Goal: Use online tool/utility: Utilize a website feature to perform a specific function

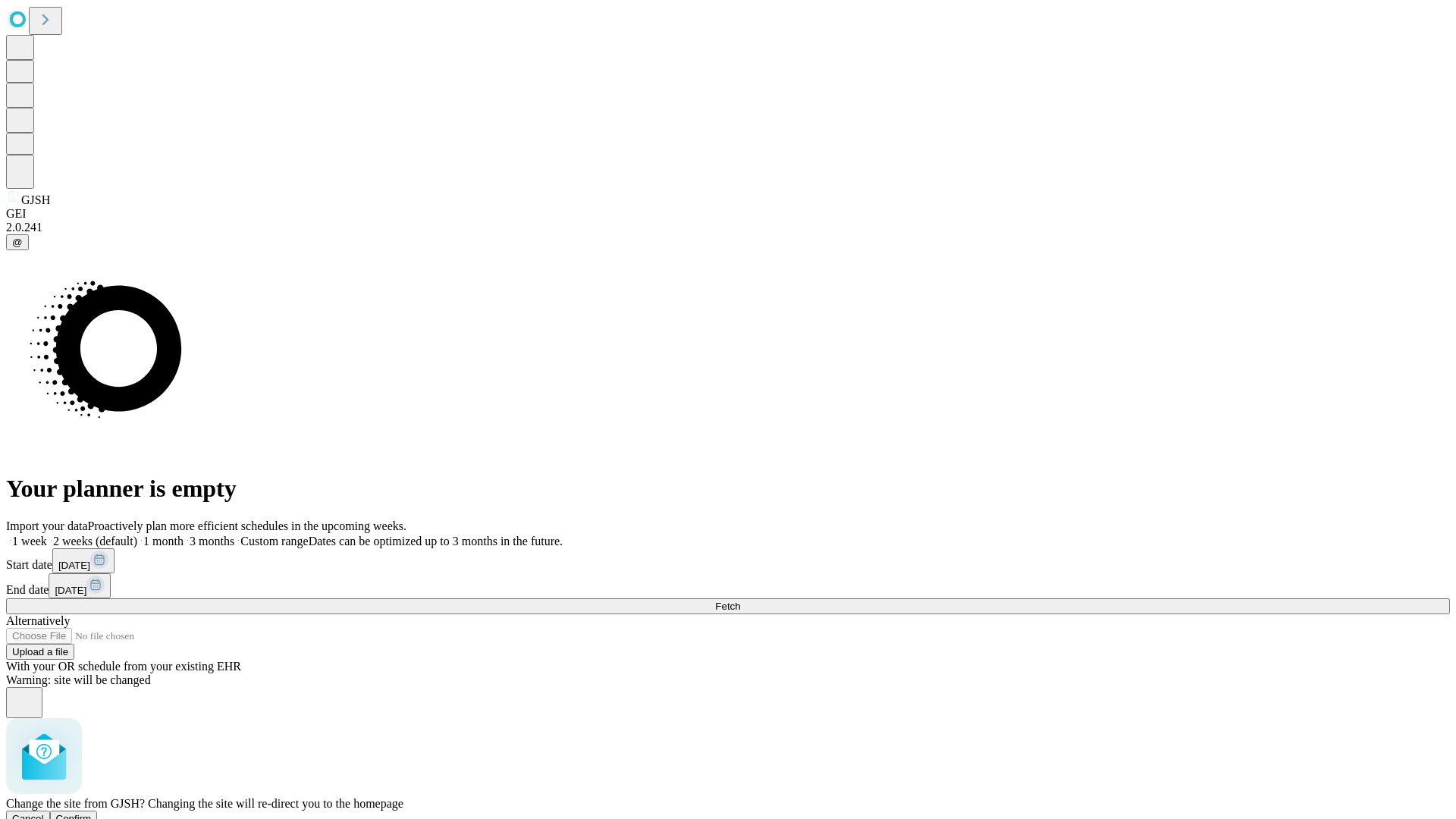
click at [92, 813] on span "Confirm" at bounding box center [74, 818] width 36 height 11
click at [184, 535] on label "1 month" at bounding box center [161, 541] width 46 height 13
click at [740, 600] on span "Fetch" at bounding box center [728, 605] width 25 height 11
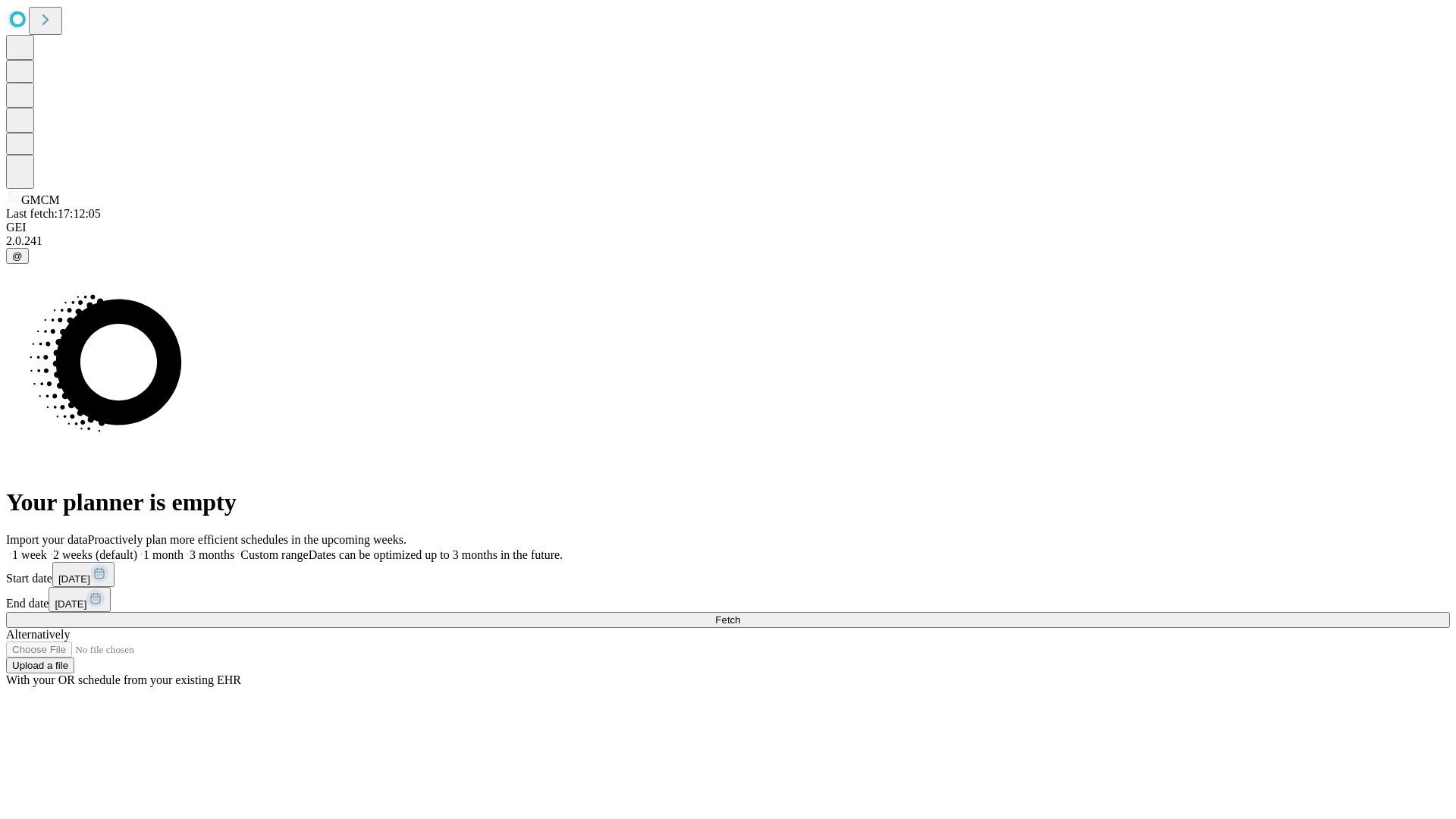
click at [184, 548] on label "1 month" at bounding box center [161, 554] width 46 height 13
click at [740, 614] on span "Fetch" at bounding box center [728, 619] width 25 height 11
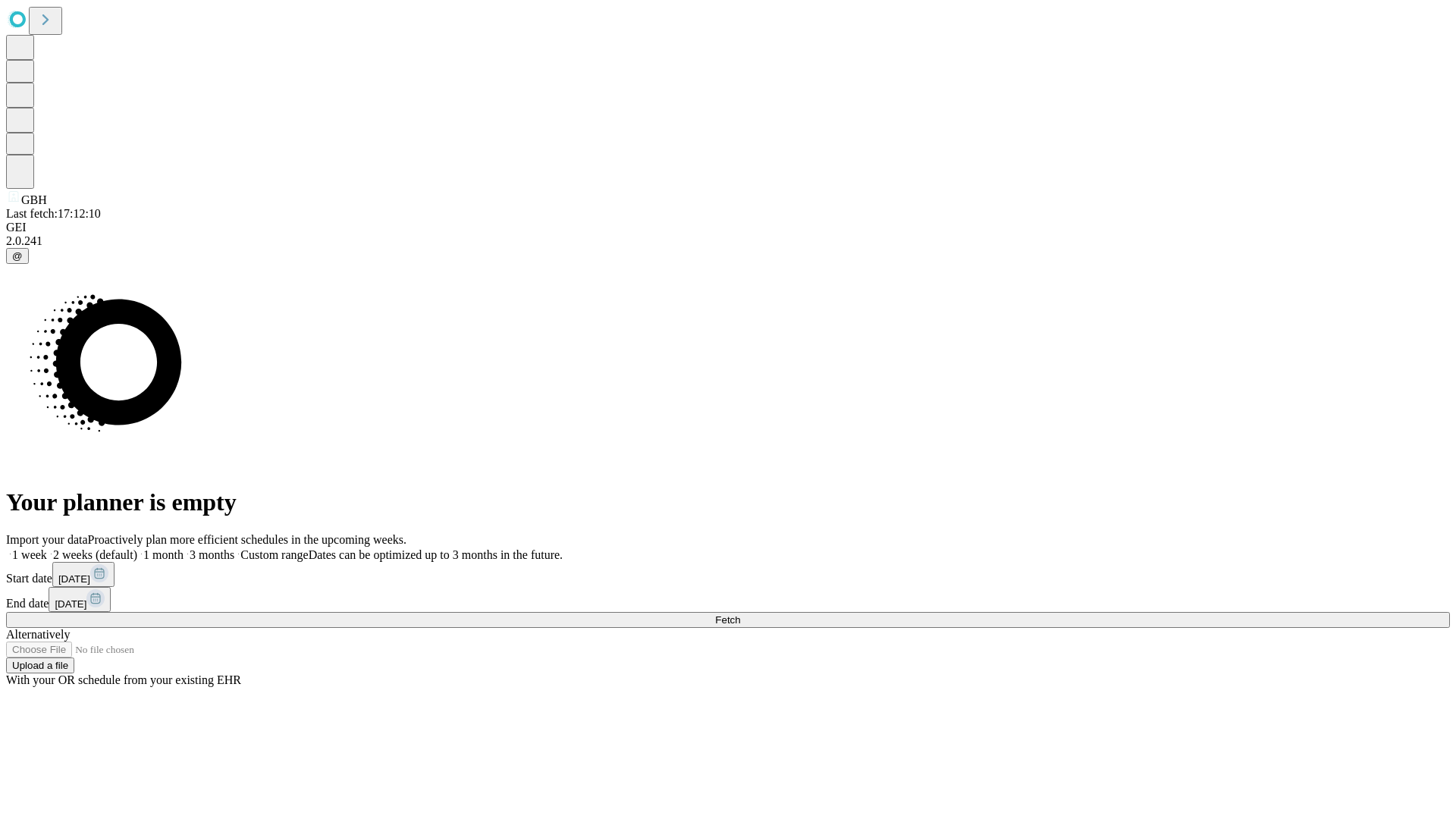
click at [740, 614] on span "Fetch" at bounding box center [728, 619] width 25 height 11
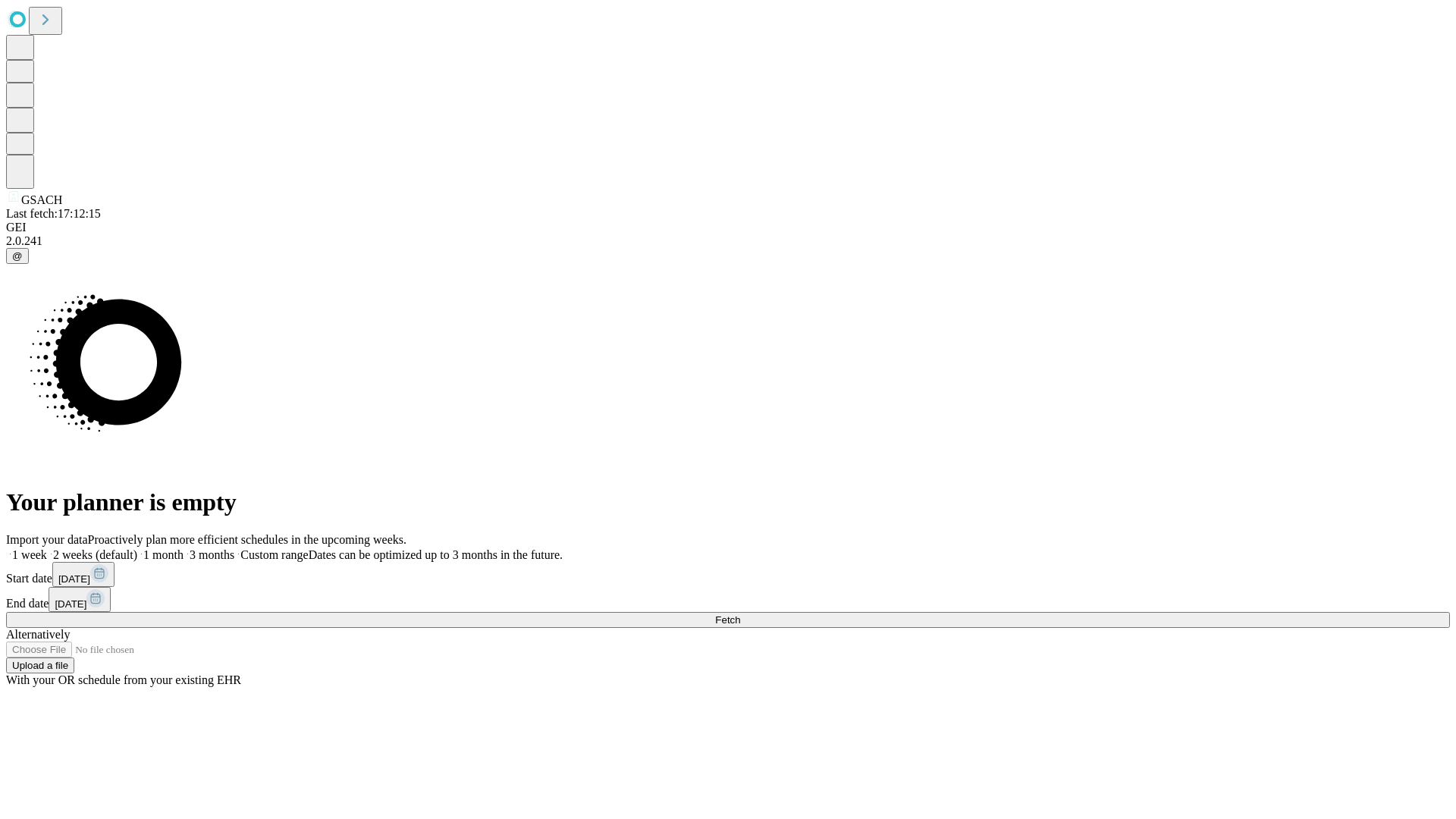
click at [184, 548] on label "1 month" at bounding box center [161, 554] width 46 height 13
click at [740, 614] on span "Fetch" at bounding box center [728, 619] width 25 height 11
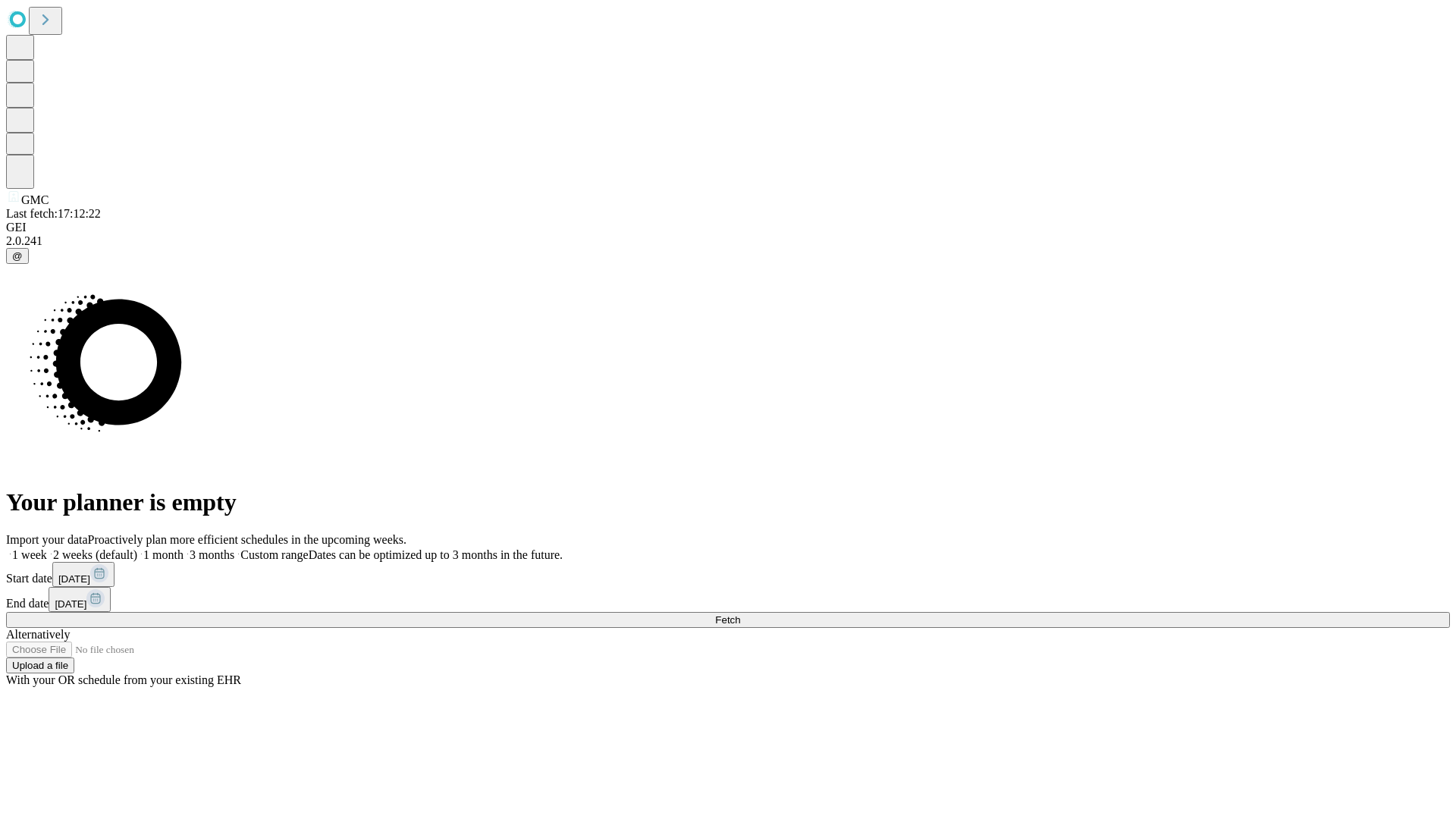
click at [184, 548] on label "1 month" at bounding box center [161, 554] width 46 height 13
click at [740, 614] on span "Fetch" at bounding box center [728, 619] width 25 height 11
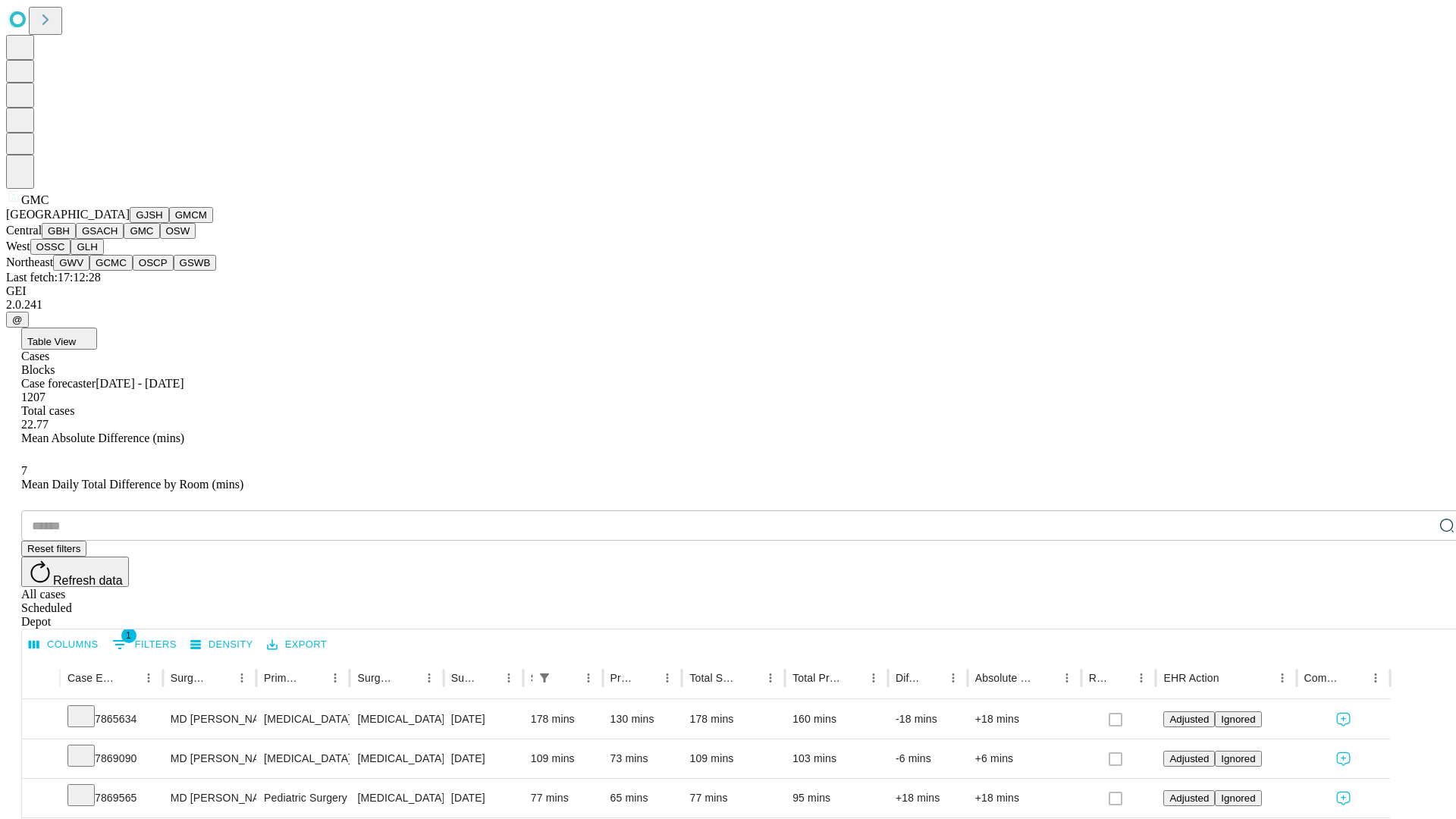
click at [160, 239] on button "OSW" at bounding box center [178, 231] width 36 height 16
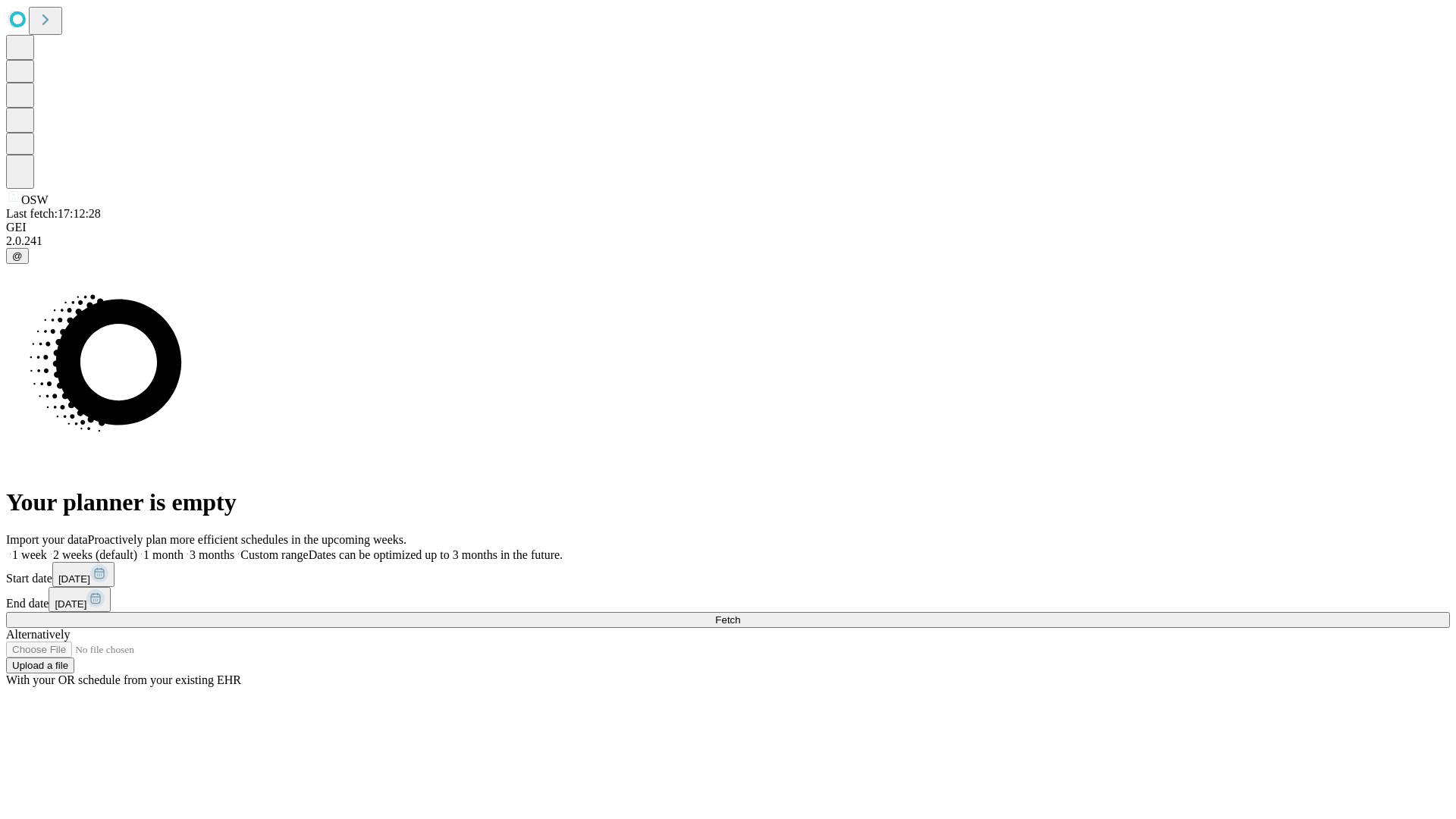
click at [184, 548] on label "1 month" at bounding box center [161, 554] width 46 height 13
click at [740, 614] on span "Fetch" at bounding box center [728, 619] width 25 height 11
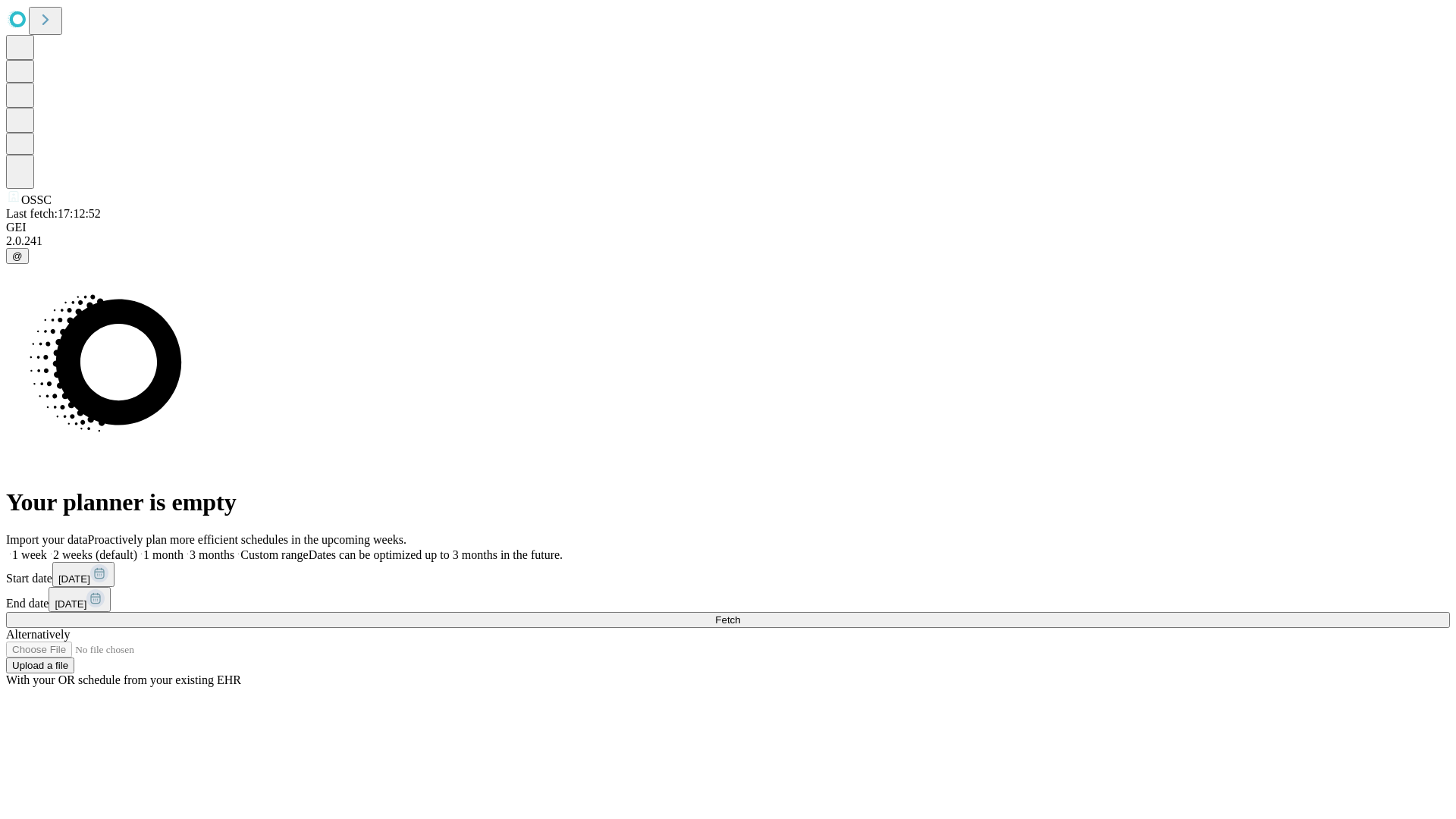
click at [740, 614] on span "Fetch" at bounding box center [728, 619] width 25 height 11
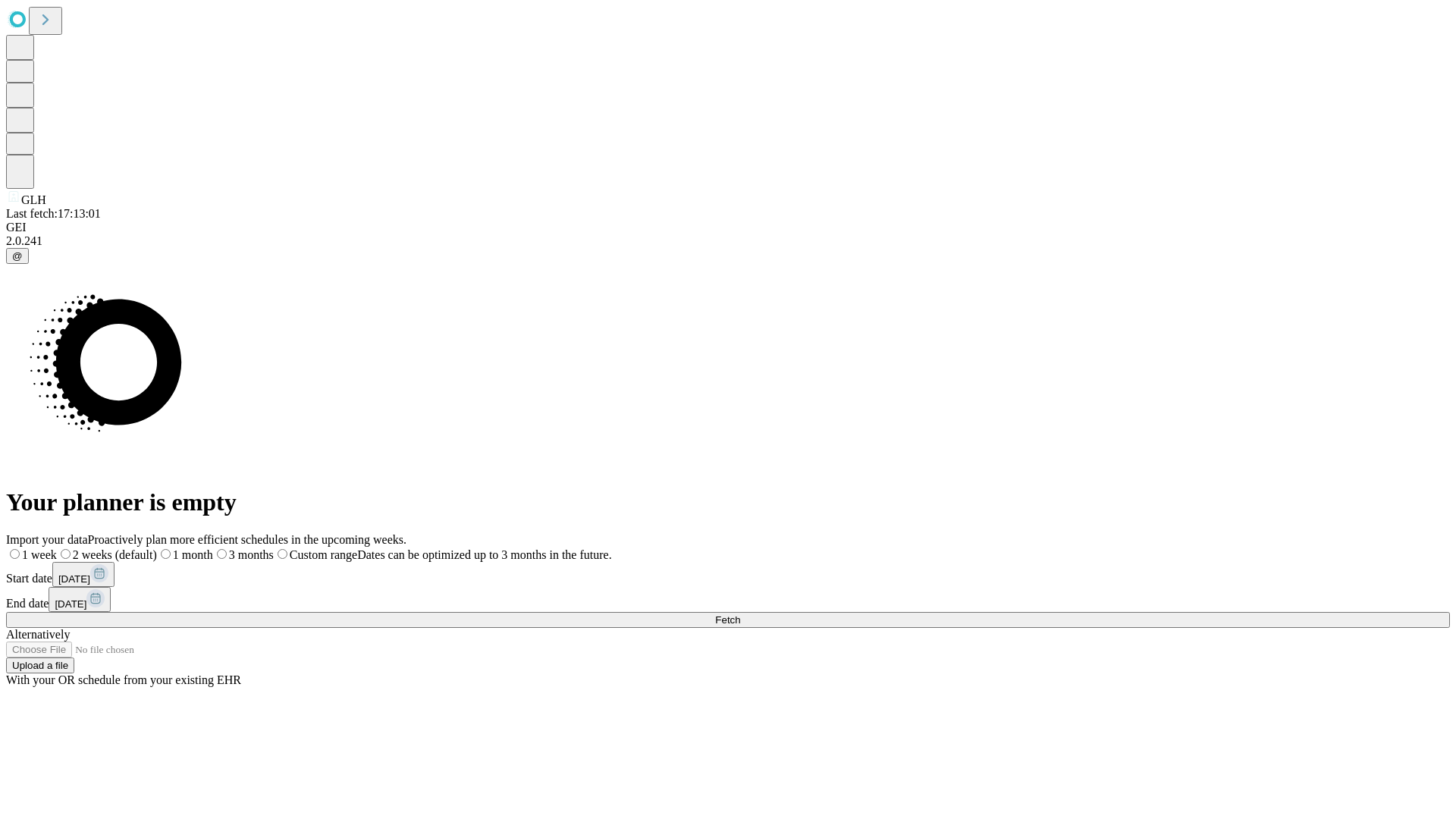
click at [213, 548] on label "1 month" at bounding box center [185, 554] width 56 height 13
click at [740, 614] on span "Fetch" at bounding box center [728, 619] width 25 height 11
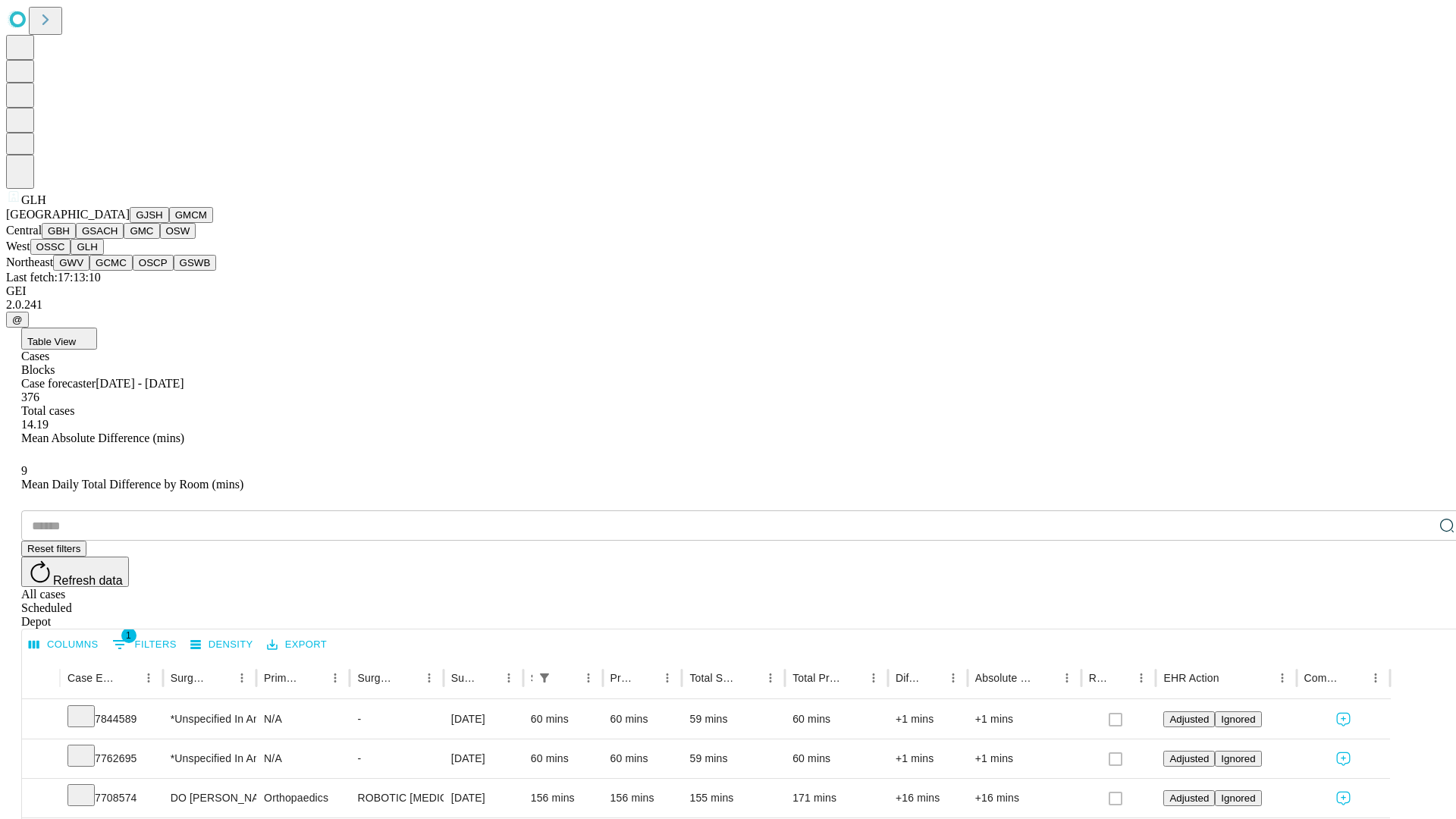
click at [89, 270] on button "GWV" at bounding box center [71, 263] width 36 height 16
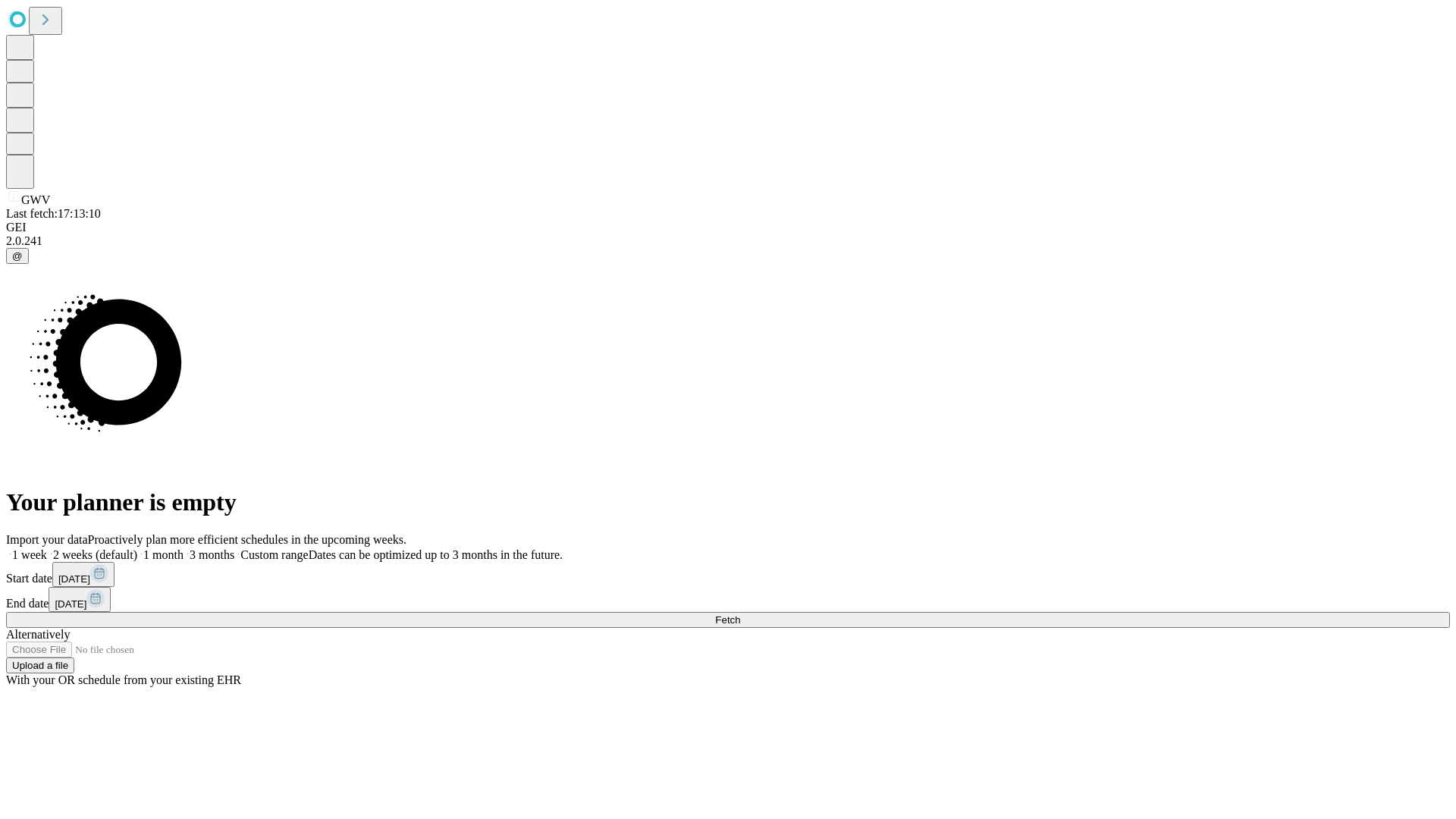
click at [184, 548] on label "1 month" at bounding box center [161, 554] width 46 height 13
click at [740, 614] on span "Fetch" at bounding box center [728, 619] width 25 height 11
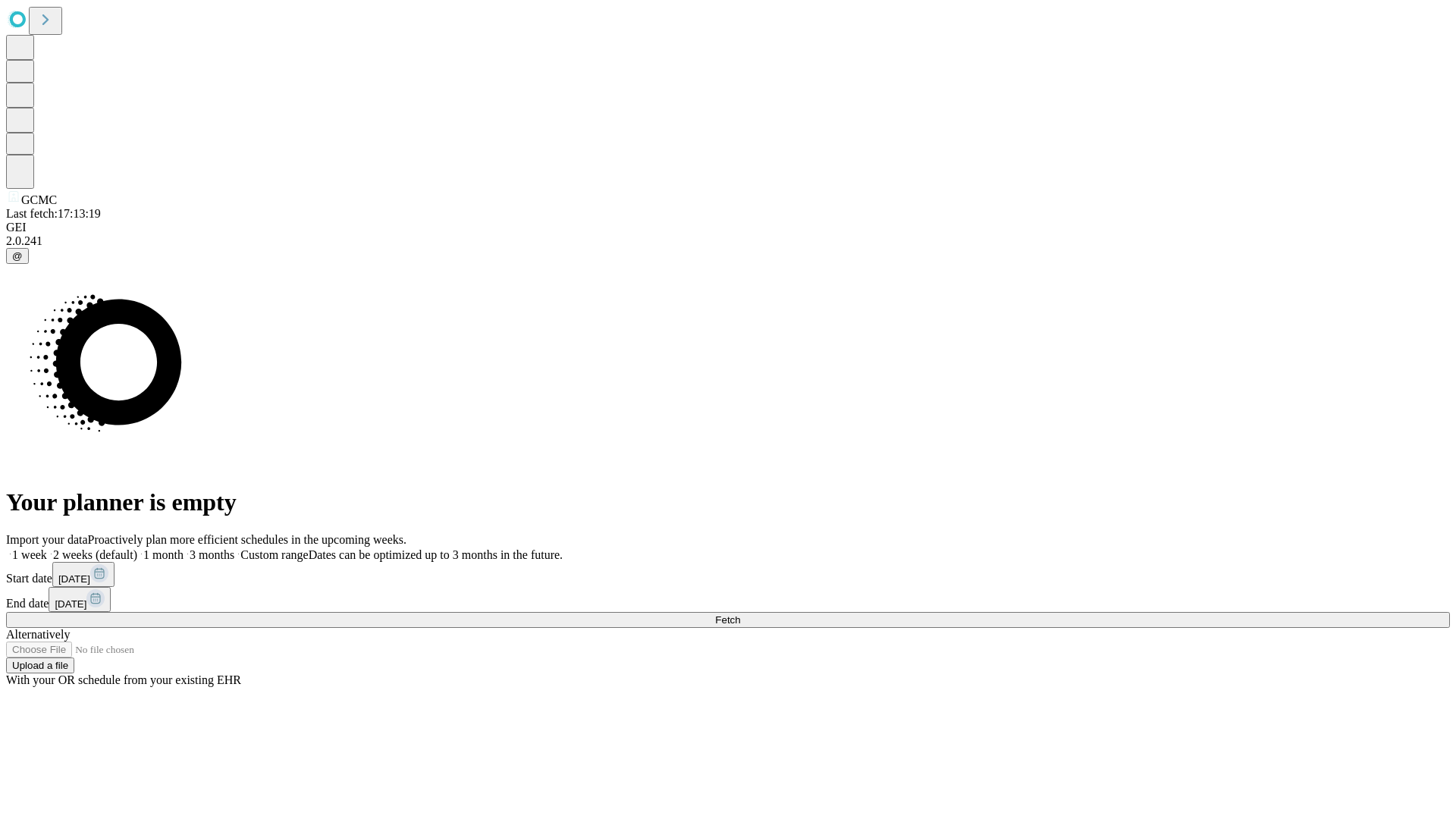
click at [184, 548] on label "1 month" at bounding box center [161, 554] width 46 height 13
click at [740, 614] on span "Fetch" at bounding box center [728, 619] width 25 height 11
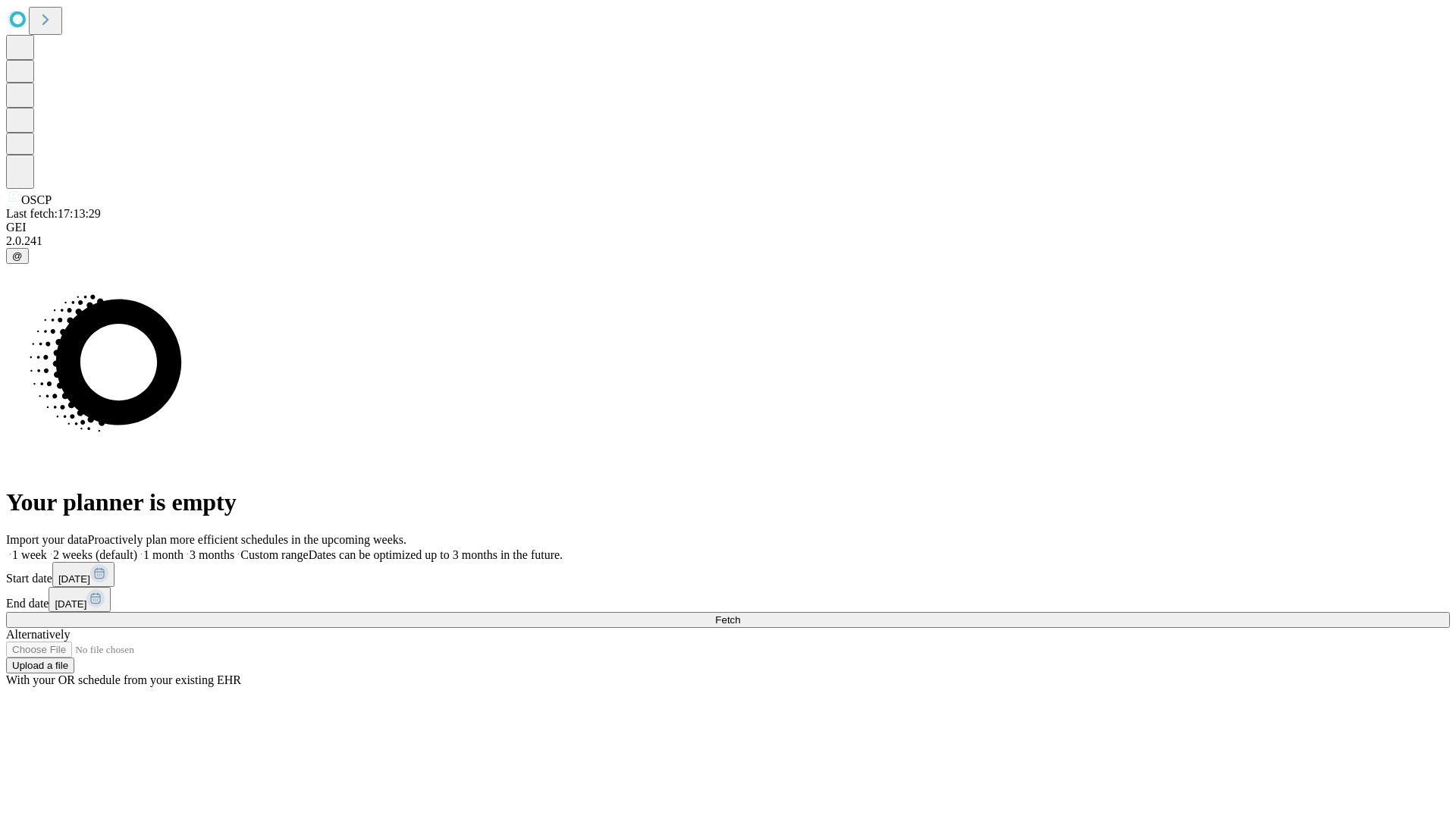
click at [184, 548] on label "1 month" at bounding box center [161, 554] width 46 height 13
click at [740, 614] on span "Fetch" at bounding box center [728, 619] width 25 height 11
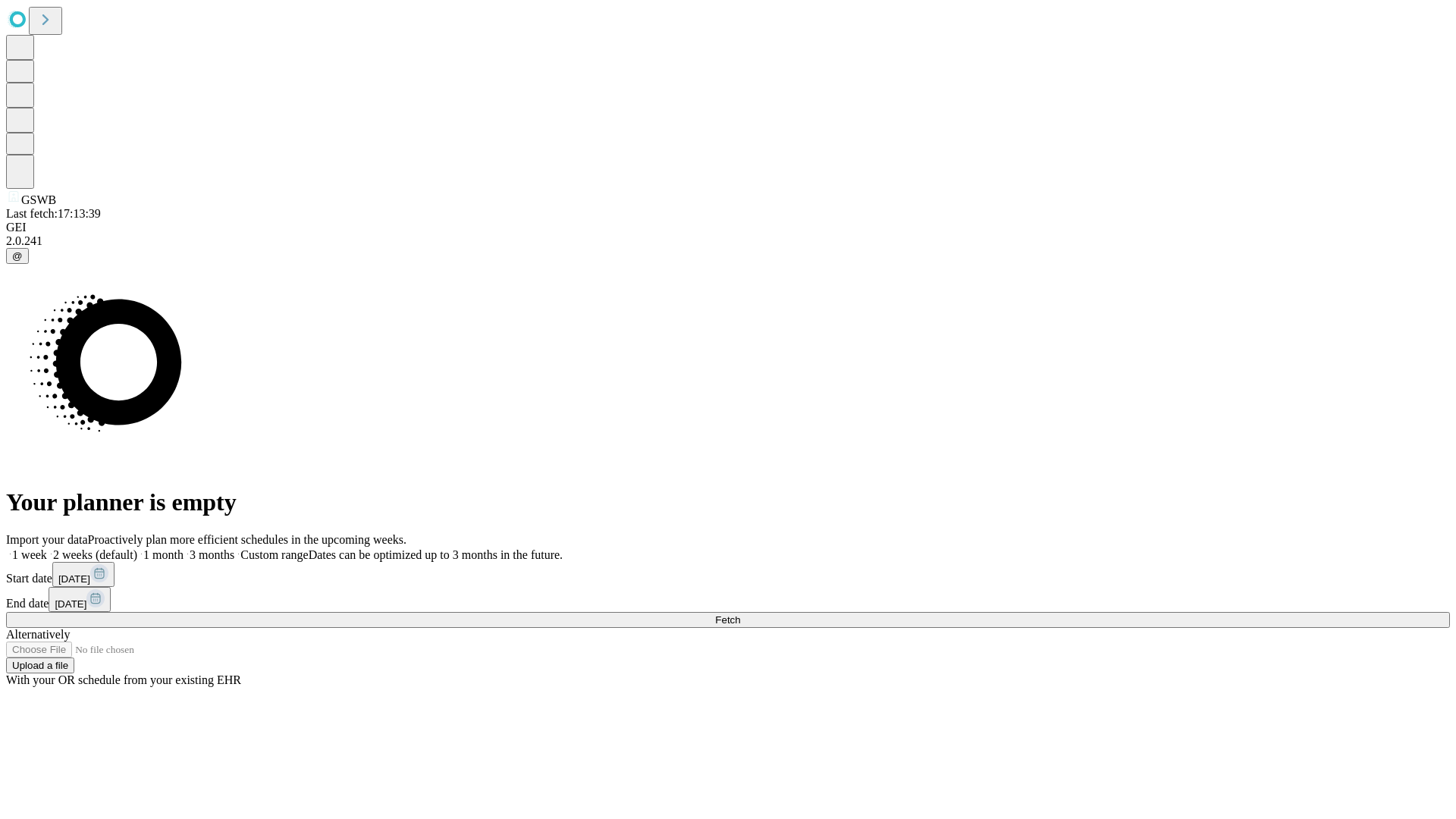
click at [184, 548] on label "1 month" at bounding box center [161, 554] width 46 height 13
click at [740, 614] on span "Fetch" at bounding box center [728, 619] width 25 height 11
